Goal: Information Seeking & Learning: Learn about a topic

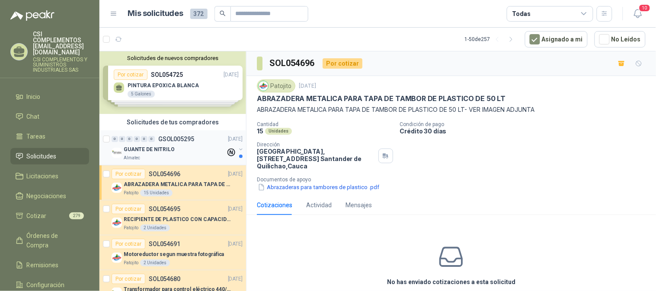
click at [149, 160] on div "Almatec" at bounding box center [175, 158] width 102 height 7
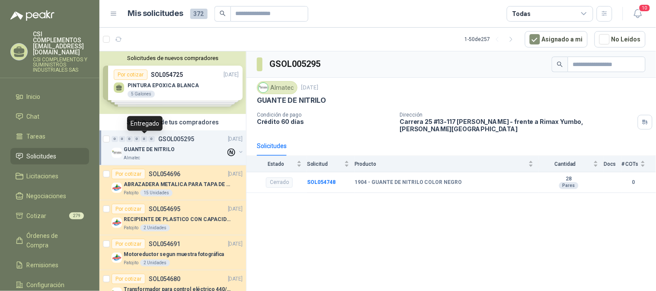
click at [144, 143] on div "0 0 0 0 0 0 GSOL005295 [DATE]" at bounding box center [178, 139] width 133 height 10
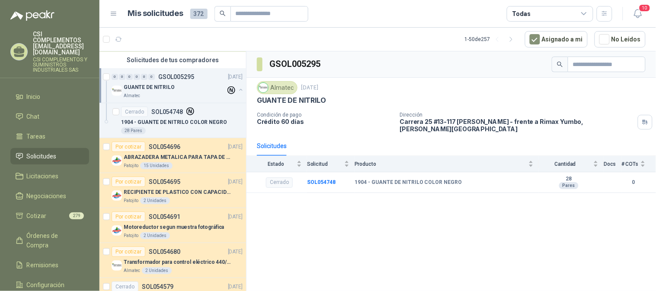
scroll to position [48, 0]
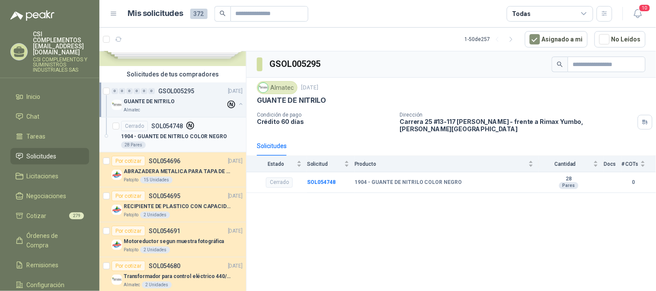
click at [172, 140] on p "1904 - GUANTE DE NITRILO COLOR NEGRO" at bounding box center [174, 137] width 106 height 8
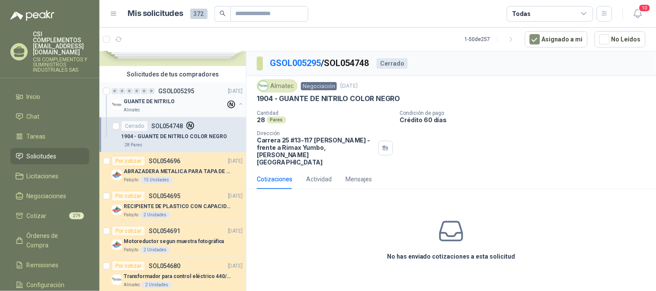
click at [154, 109] on div "Almatec" at bounding box center [175, 110] width 102 height 7
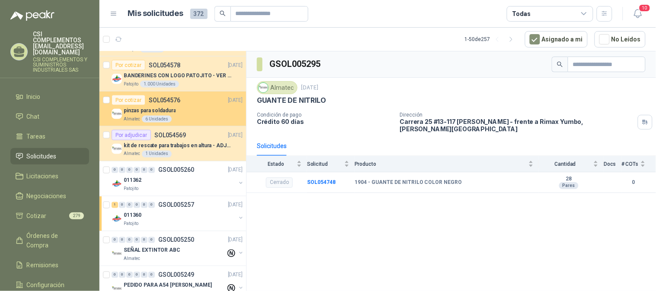
scroll to position [336, 0]
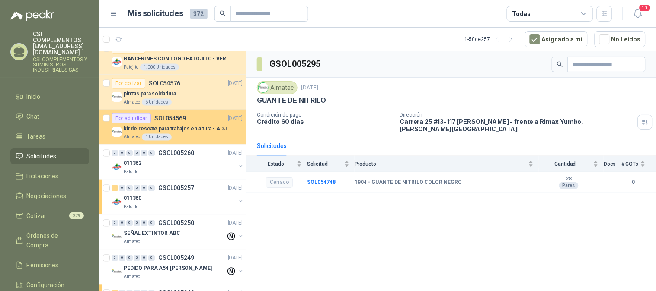
click at [185, 132] on p "kit de rescate para trabajos en altura - ADJUNTAR FICHA TECNICA" at bounding box center [178, 129] width 108 height 8
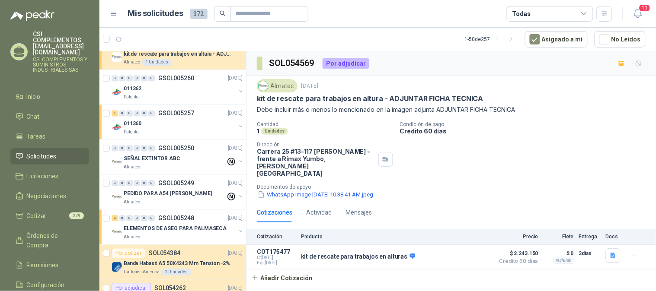
scroll to position [528, 0]
